Goal: Transaction & Acquisition: Purchase product/service

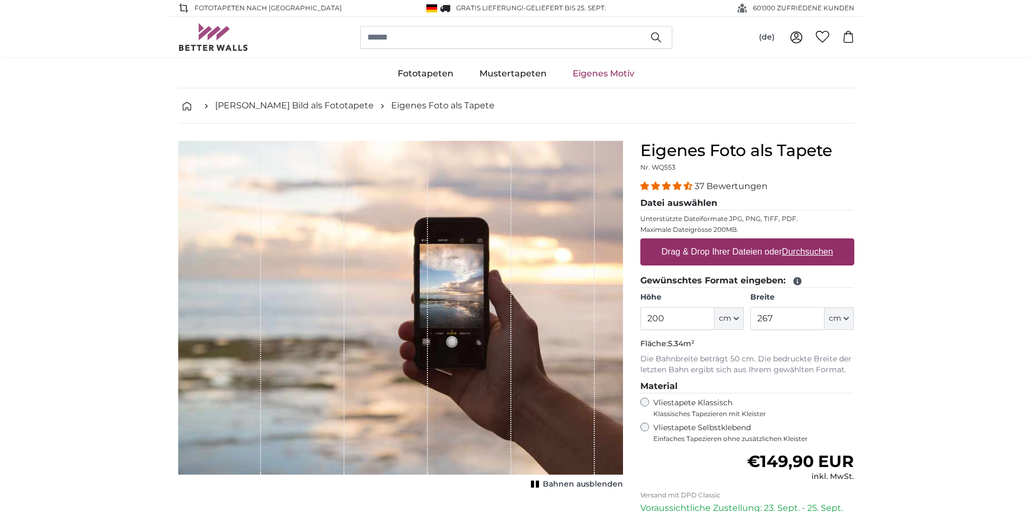
click at [722, 244] on label "Drag & Drop Ihrer Dateien oder Durchsuchen" at bounding box center [747, 252] width 180 height 22
click at [722, 242] on input "Drag & Drop Ihrer Dateien oder Durchsuchen" at bounding box center [747, 239] width 214 height 3
type input "**********"
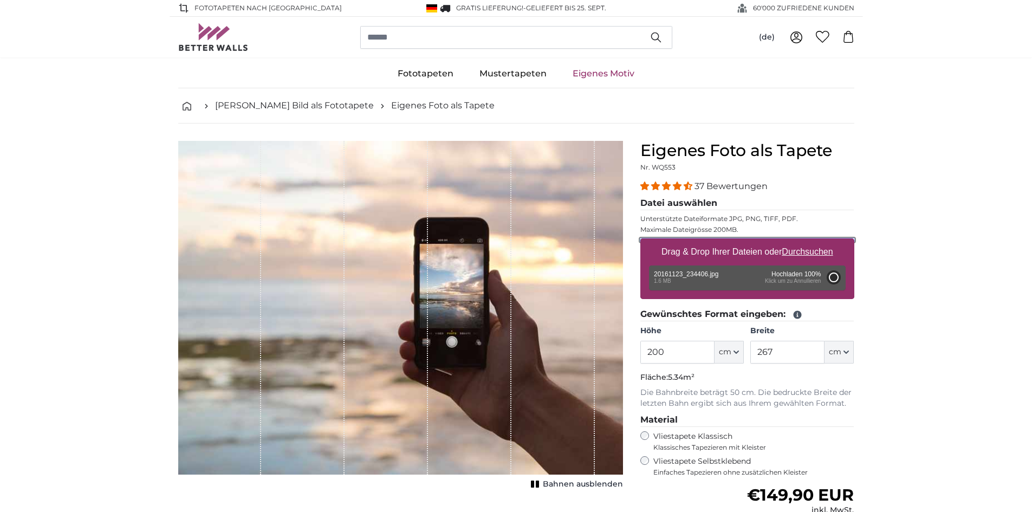
type input "150"
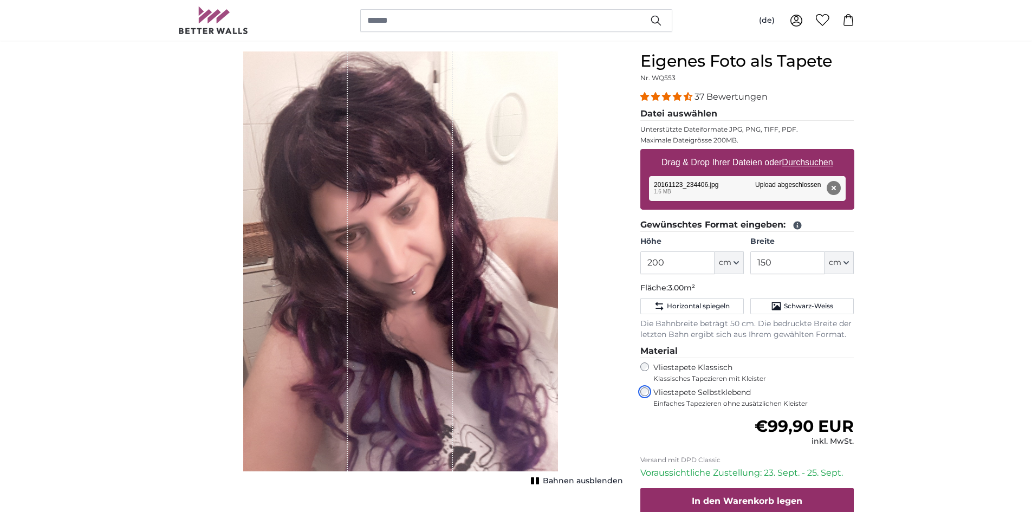
scroll to position [108, 0]
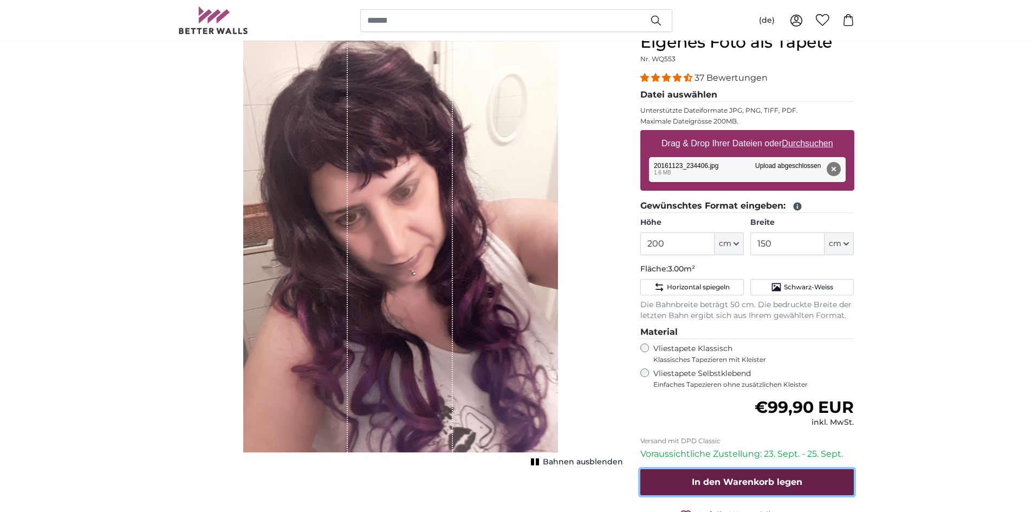
click at [748, 478] on span "In den Warenkorb legen" at bounding box center [747, 482] width 110 height 10
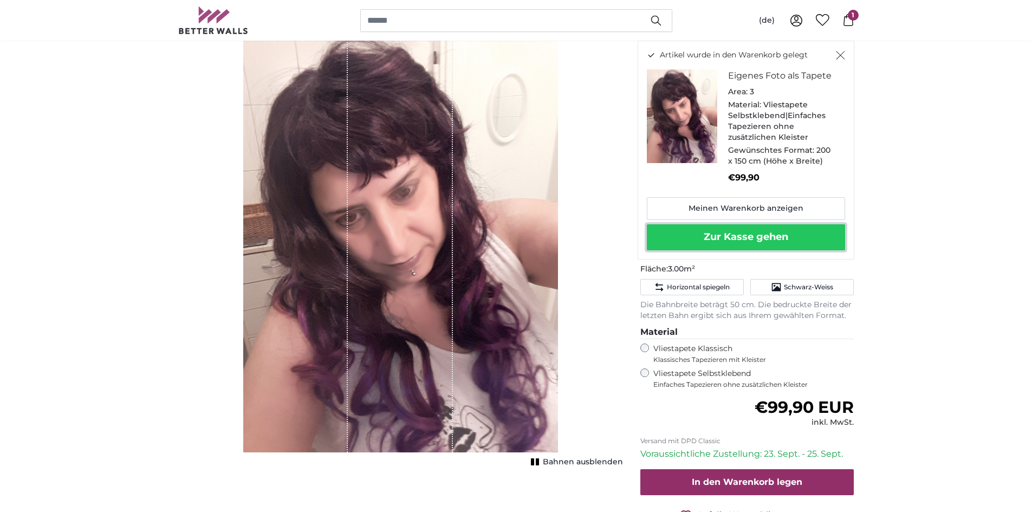
click at [789, 232] on button "Zur Kasse gehen" at bounding box center [746, 237] width 198 height 26
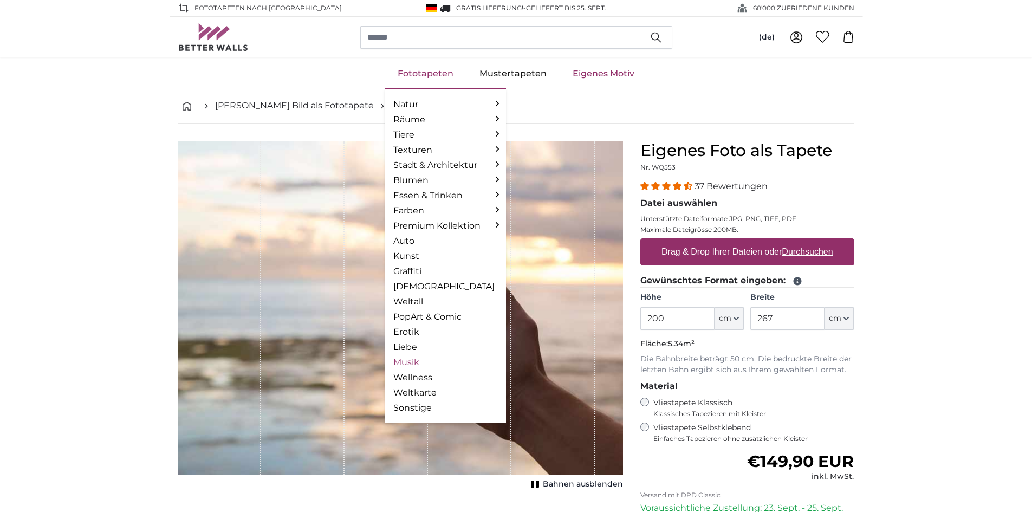
click at [415, 361] on link "Musik" at bounding box center [445, 362] width 104 height 13
